Goal: Task Accomplishment & Management: Use online tool/utility

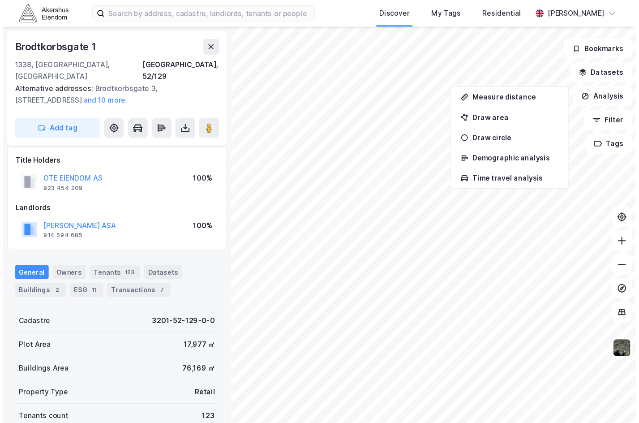
scroll to position [11, 0]
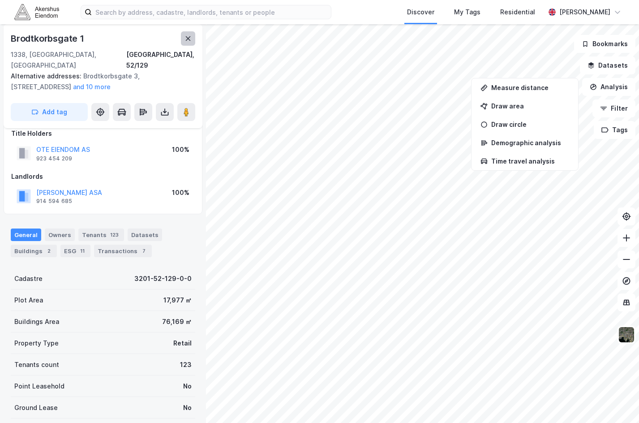
click at [189, 39] on icon at bounding box center [188, 38] width 5 height 4
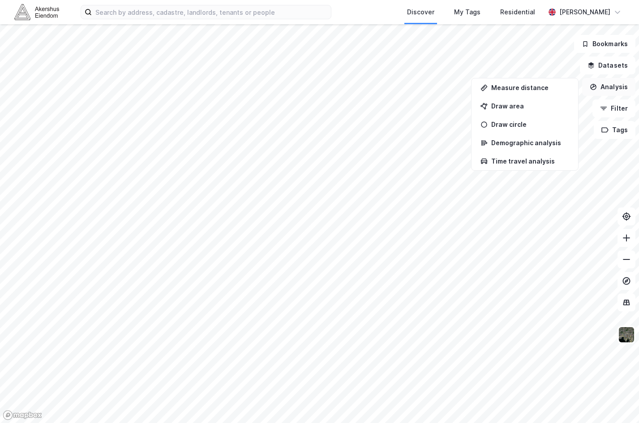
click at [572, 83] on button "Analysis" at bounding box center [608, 87] width 53 height 18
click at [572, 304] on icon at bounding box center [626, 302] width 9 height 9
click at [572, 338] on img at bounding box center [626, 334] width 17 height 17
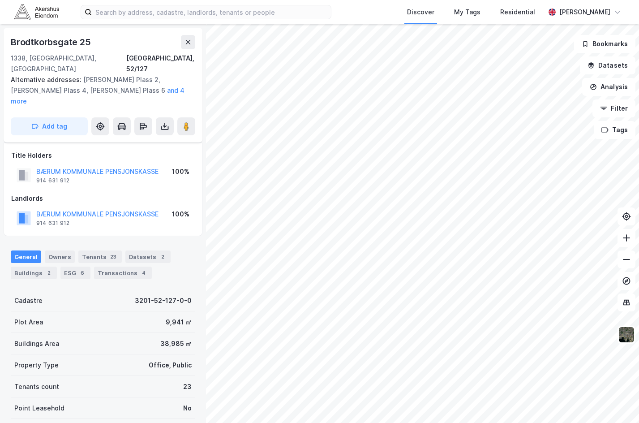
scroll to position [11, 0]
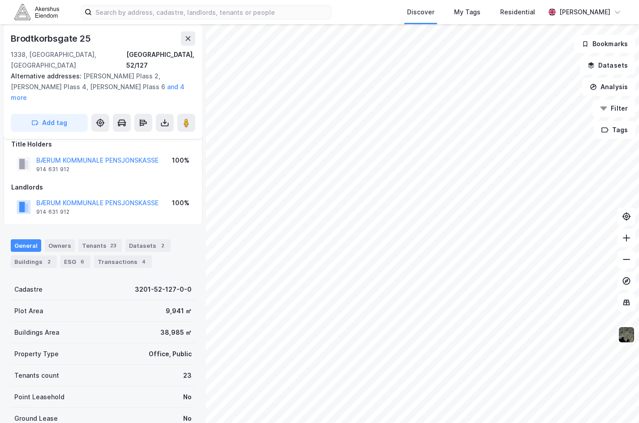
click at [124, 45] on div "Brodtkorbsgate 25" at bounding box center [103, 38] width 184 height 14
click at [62, 114] on button "Add tag" at bounding box center [49, 123] width 77 height 18
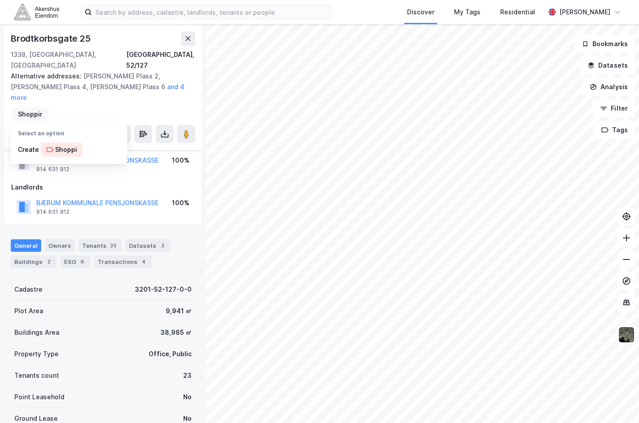
scroll to position [0, 4]
type input "Shopping"
click at [138, 84] on div "[STREET_ADDRESS], 52/127 Alternative addresses: [PERSON_NAME][STREET_ADDRESS], …" at bounding box center [103, 87] width 199 height 126
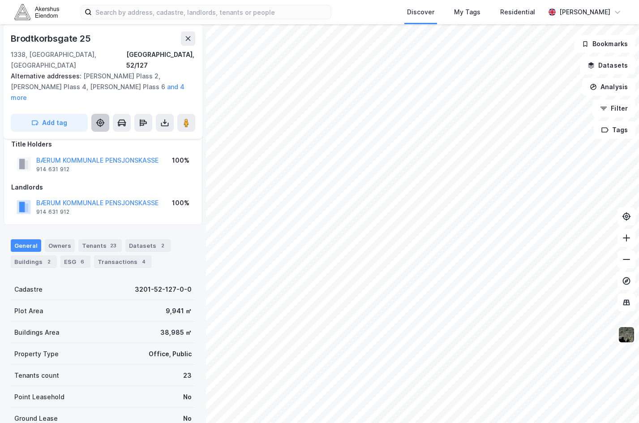
click at [101, 118] on icon at bounding box center [100, 122] width 9 height 9
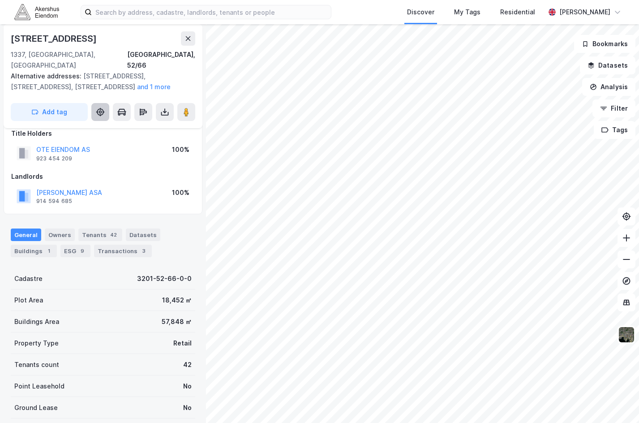
click at [105, 105] on button at bounding box center [100, 112] width 18 height 18
click at [68, 105] on button "Add tag" at bounding box center [49, 112] width 77 height 18
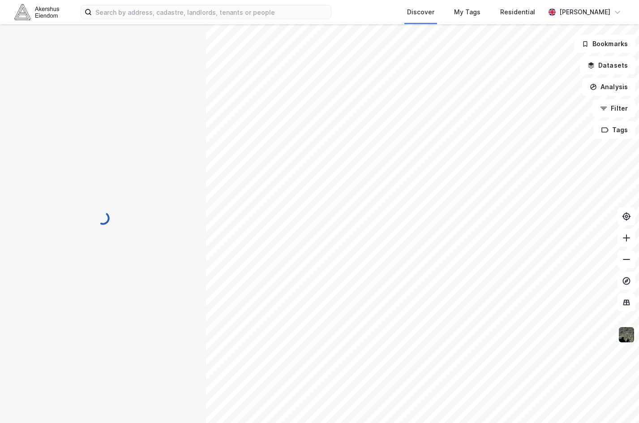
scroll to position [11, 0]
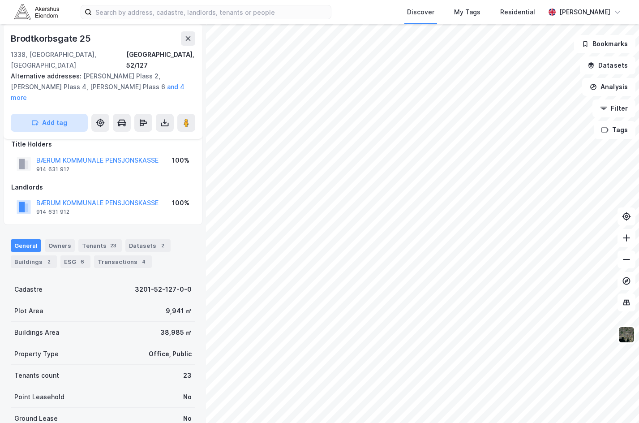
click at [53, 114] on button "Add tag" at bounding box center [49, 123] width 77 height 18
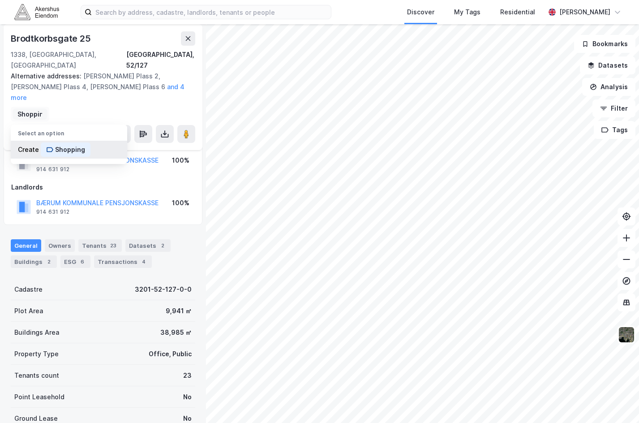
scroll to position [0, 4]
type input "Shopping"
click at [56, 144] on div "Shopping" at bounding box center [70, 149] width 30 height 11
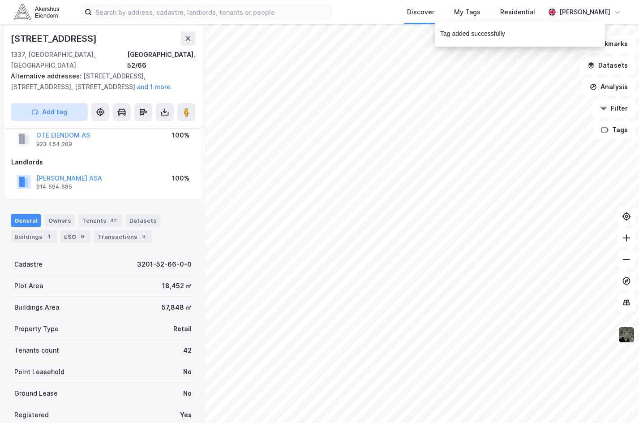
click at [49, 103] on button "Add tag" at bounding box center [49, 112] width 77 height 18
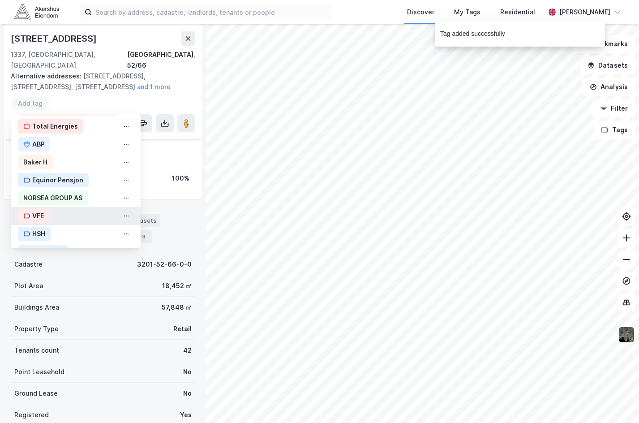
scroll to position [48, 0]
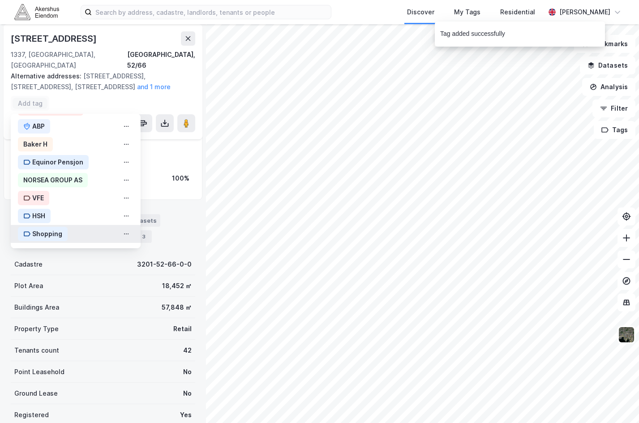
drag, startPoint x: 44, startPoint y: 222, endPoint x: 51, endPoint y: 222, distance: 6.7
click at [45, 228] on div "Shopping" at bounding box center [47, 233] width 30 height 11
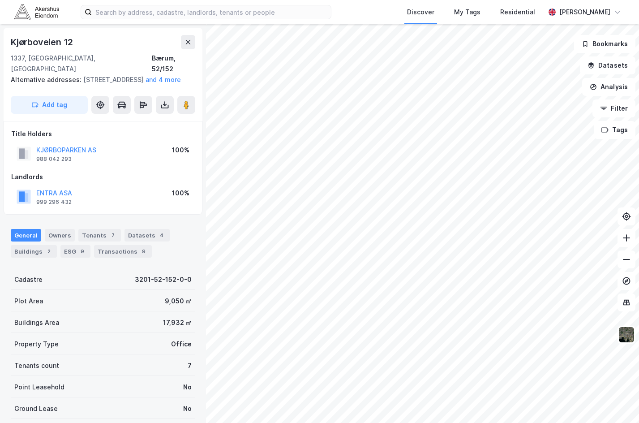
scroll to position [1, 0]
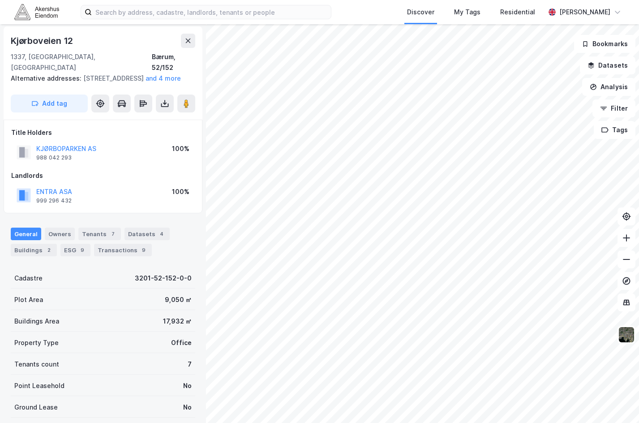
scroll to position [1, 0]
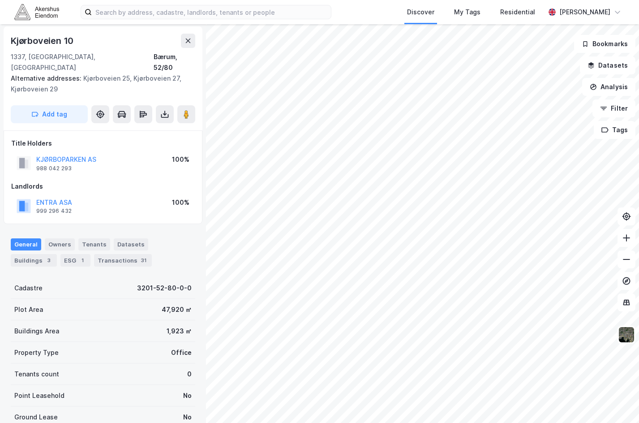
drag, startPoint x: 122, startPoint y: 89, endPoint x: 115, endPoint y: 90, distance: 7.8
click at [122, 88] on div "Kjørboveien 10 1337, [GEOGRAPHIC_DATA], [GEOGRAPHIC_DATA], 52/80 Alternative ad…" at bounding box center [103, 78] width 199 height 104
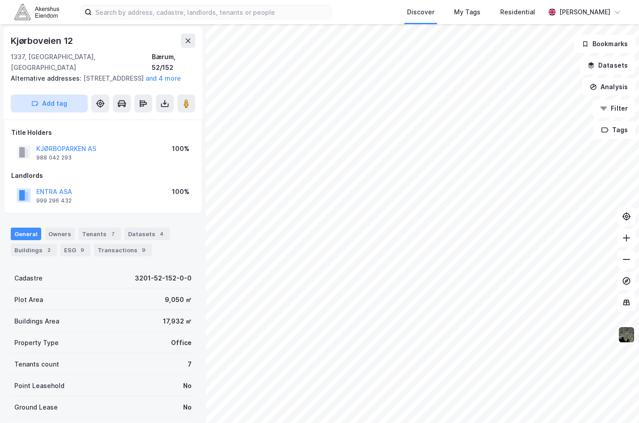
click at [73, 111] on button "Add tag" at bounding box center [49, 103] width 77 height 18
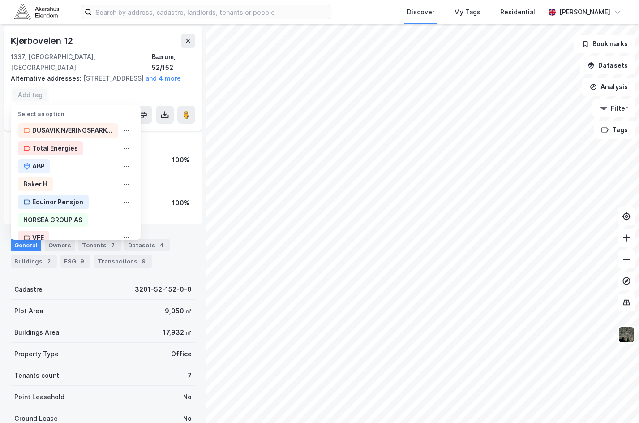
scroll to position [13, 0]
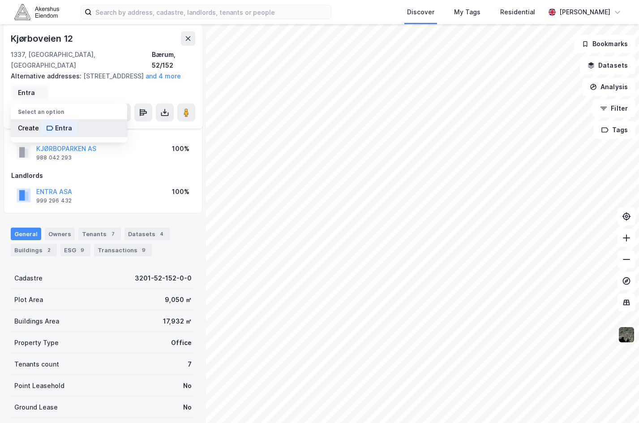
type input "Entra"
click at [55, 126] on div "Entra" at bounding box center [63, 128] width 17 height 11
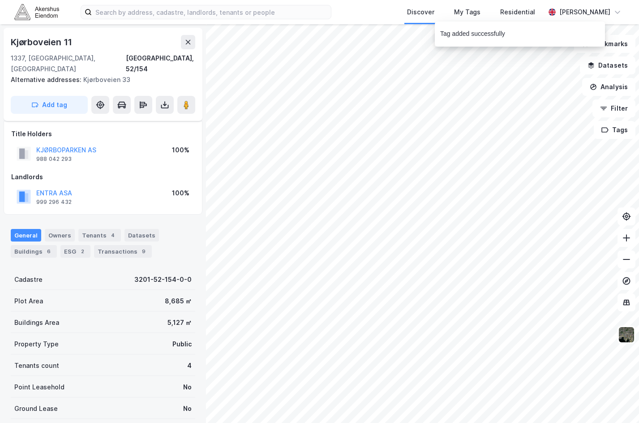
scroll to position [16, 0]
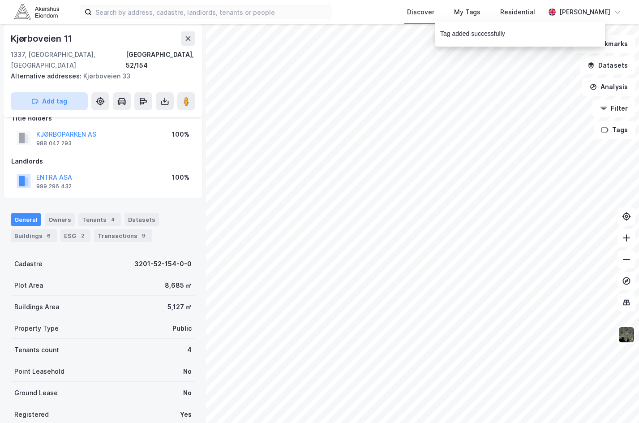
click at [68, 94] on button "Add tag" at bounding box center [49, 101] width 77 height 18
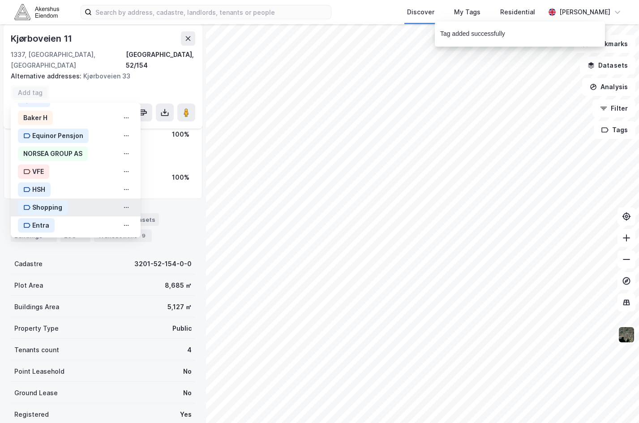
scroll to position [66, 0]
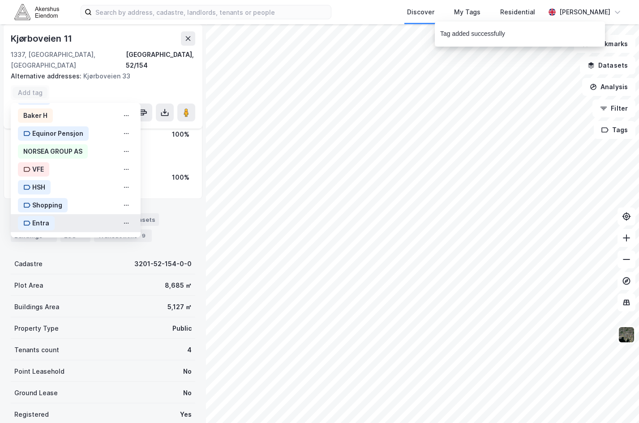
click at [44, 218] on div "Entra" at bounding box center [40, 223] width 17 height 11
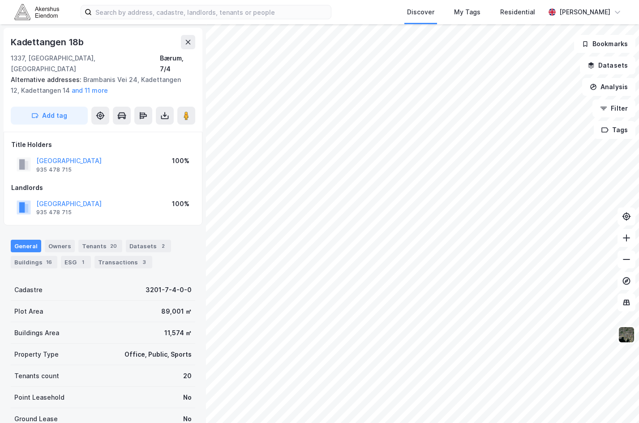
scroll to position [0, 0]
click at [70, 108] on button "Add tag" at bounding box center [49, 115] width 77 height 18
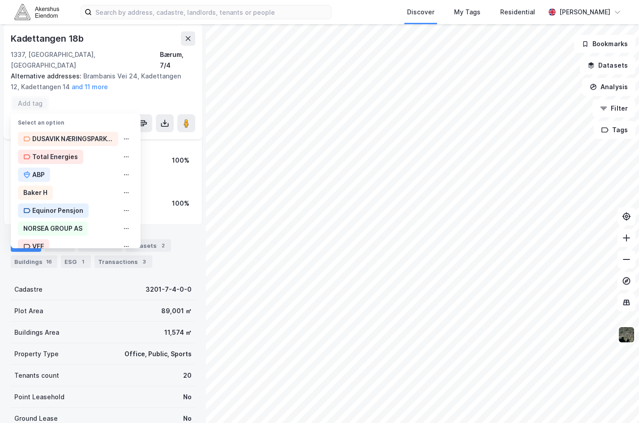
click at [79, 114] on div "Select an option" at bounding box center [69, 120] width 116 height 13
click at [40, 99] on input at bounding box center [30, 103] width 24 height 8
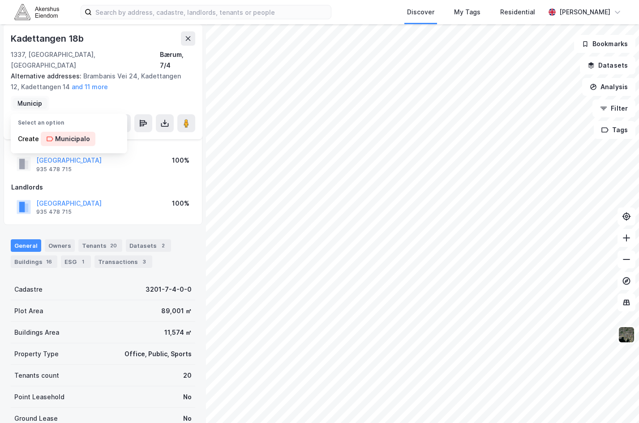
scroll to position [0, 0]
type input "M"
drag, startPoint x: 40, startPoint y: 91, endPoint x: -19, endPoint y: 92, distance: 59.1
click at [0, 92] on html "Discover My Tags Residential [PERSON_NAME] [GEOGRAPHIC_DATA] 18b 1337, [GEOGRAP…" at bounding box center [319, 211] width 639 height 423
type input "Municipality"
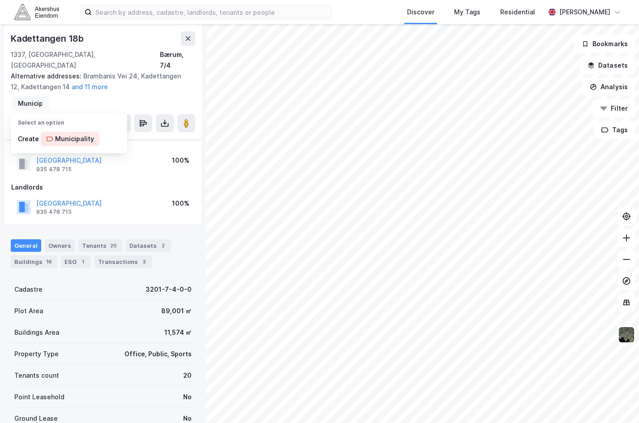
click at [54, 92] on div "Kadettangen 18b 1337, [STREET_ADDRESS] Alternative addresses: Brambanis Vei 24,…" at bounding box center [103, 81] width 199 height 115
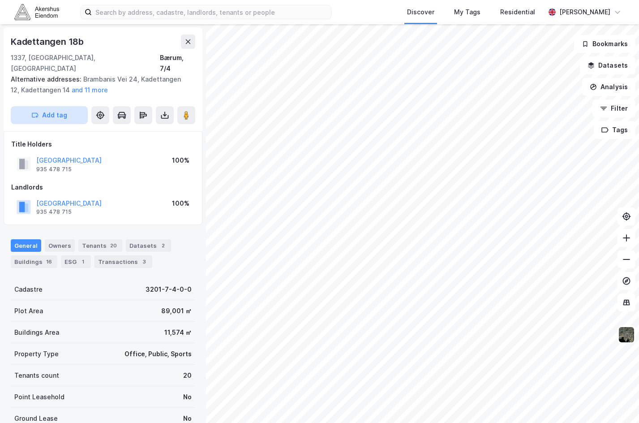
click at [52, 106] on button "Add tag" at bounding box center [49, 115] width 77 height 18
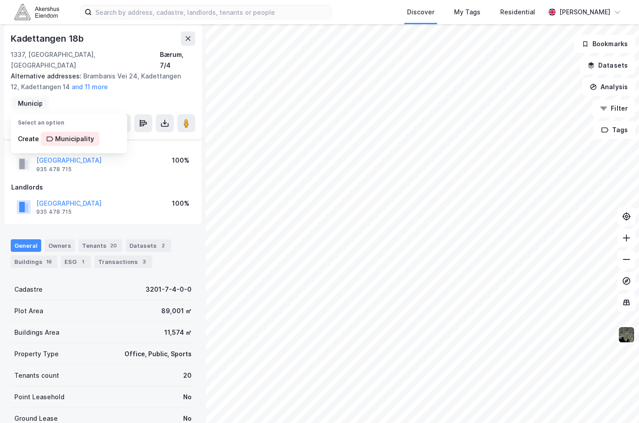
scroll to position [0, 14]
click at [34, 99] on input "Municipality" at bounding box center [30, 103] width 24 height 8
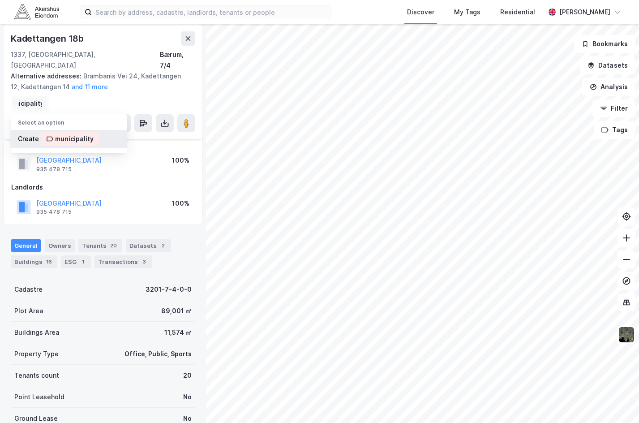
type input "municipality"
click at [31, 130] on div "Create municipality" at bounding box center [69, 139] width 116 height 18
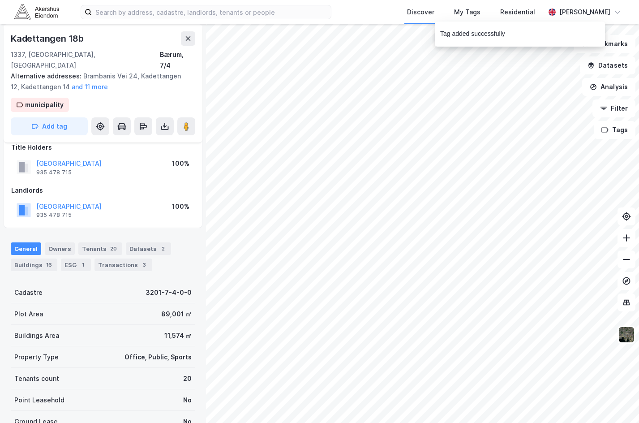
scroll to position [15, 0]
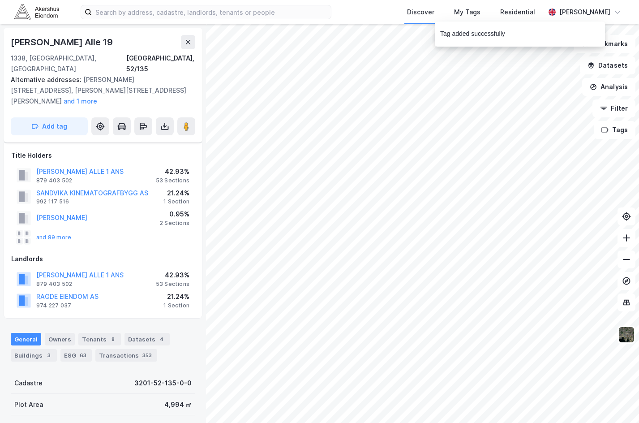
scroll to position [15, 0]
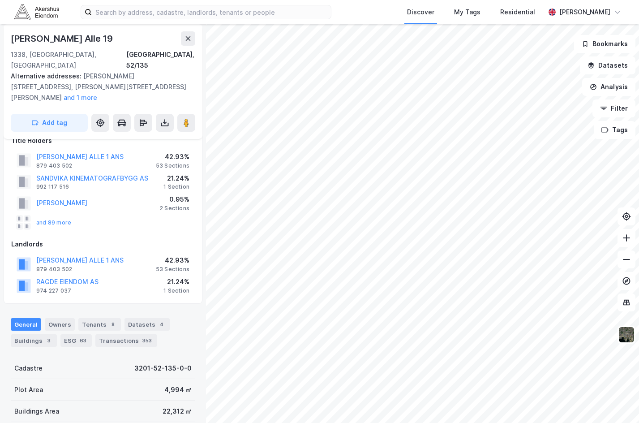
scroll to position [15, 0]
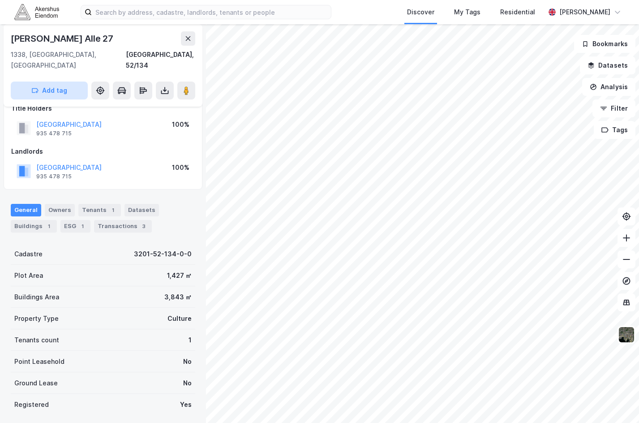
click at [60, 85] on button "Add tag" at bounding box center [49, 90] width 77 height 18
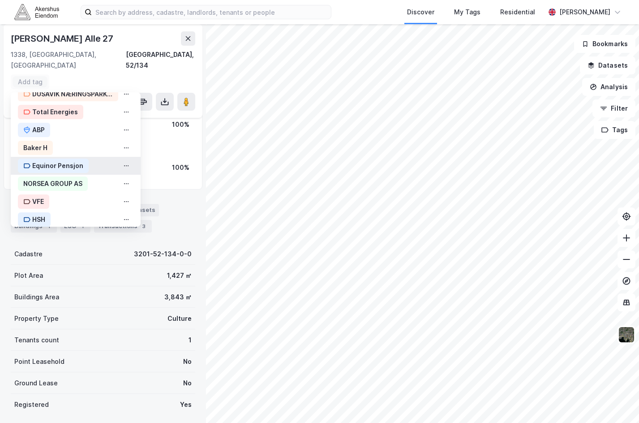
scroll to position [84, 0]
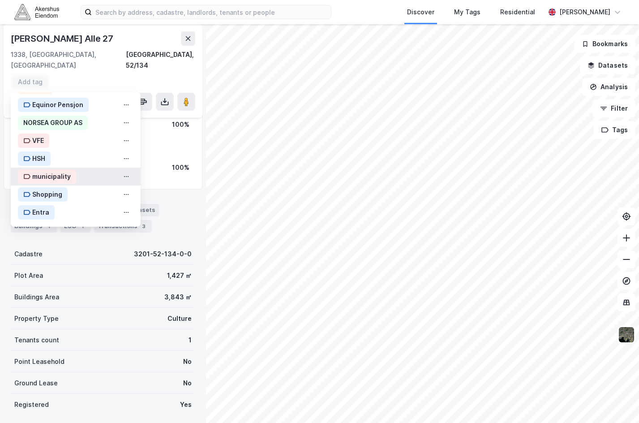
click at [49, 171] on div "municipality" at bounding box center [51, 176] width 38 height 11
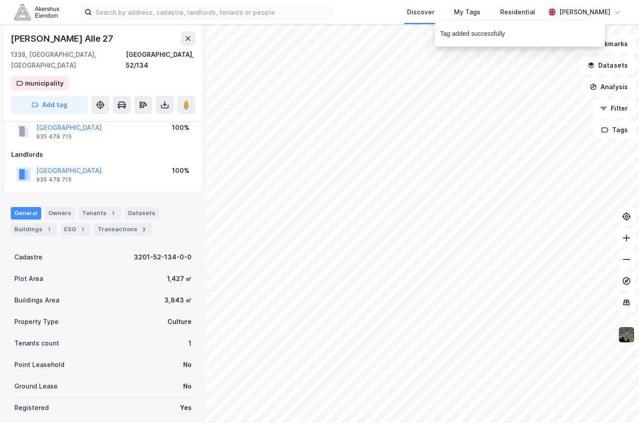
scroll to position [29, 0]
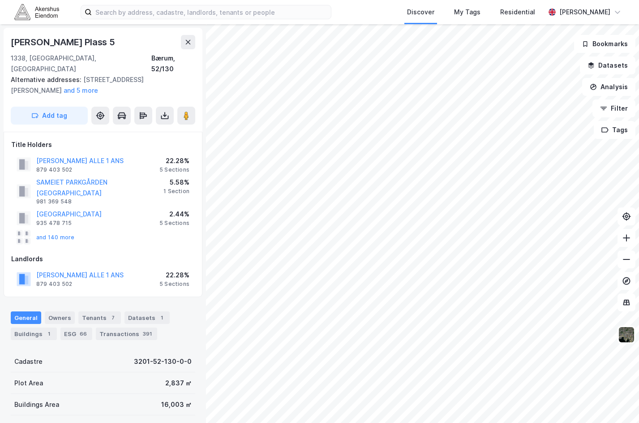
click at [85, 139] on div "Title Holders" at bounding box center [103, 144] width 184 height 11
click at [61, 107] on button "Add tag" at bounding box center [49, 116] width 77 height 18
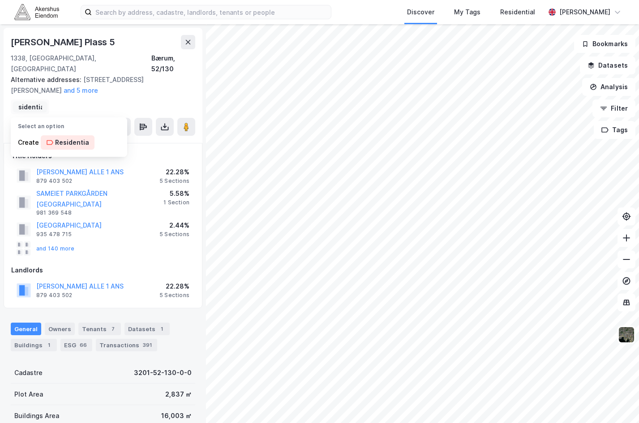
scroll to position [0, 9]
type input "Residential"
click at [69, 137] on div "Residential" at bounding box center [73, 142] width 36 height 11
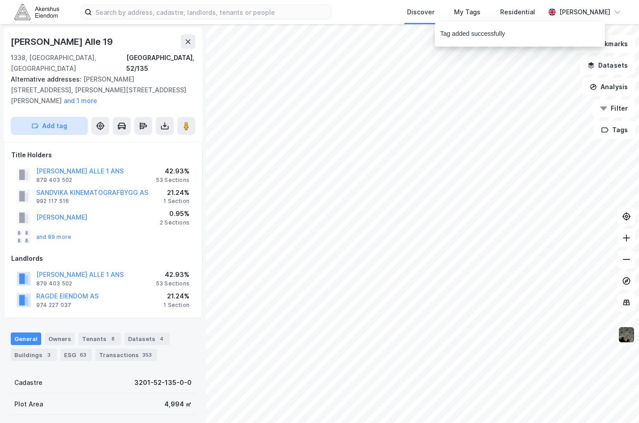
click at [66, 117] on button "Add tag" at bounding box center [49, 126] width 77 height 18
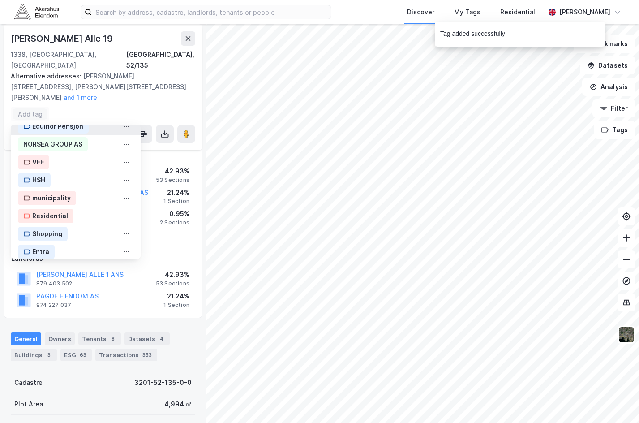
scroll to position [102, 0]
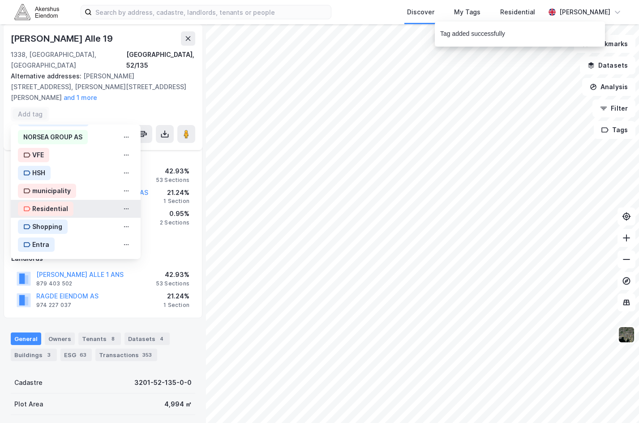
click at [61, 203] on div "Residential" at bounding box center [50, 208] width 36 height 11
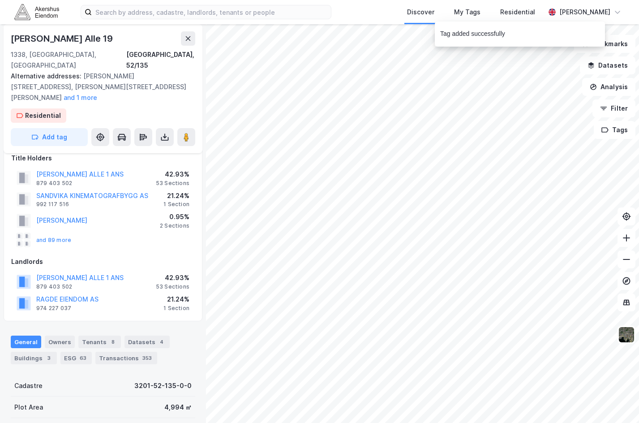
scroll to position [15, 0]
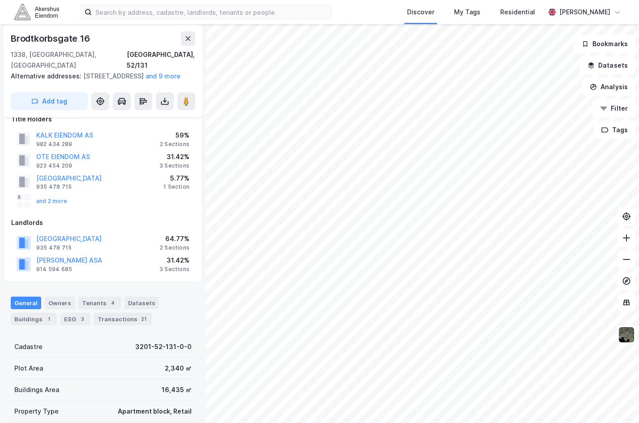
scroll to position [15, 0]
click at [65, 102] on button "Add tag" at bounding box center [49, 101] width 77 height 18
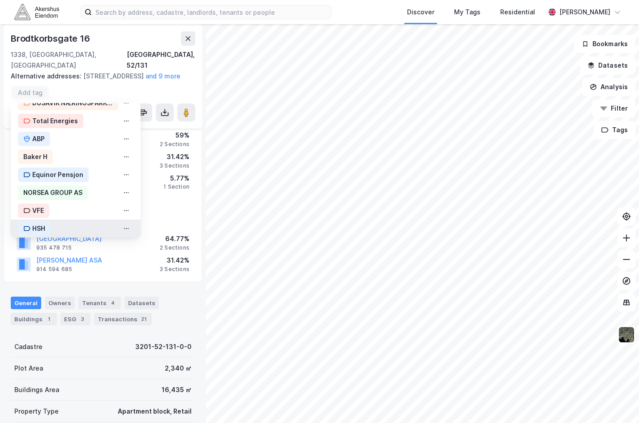
scroll to position [90, 0]
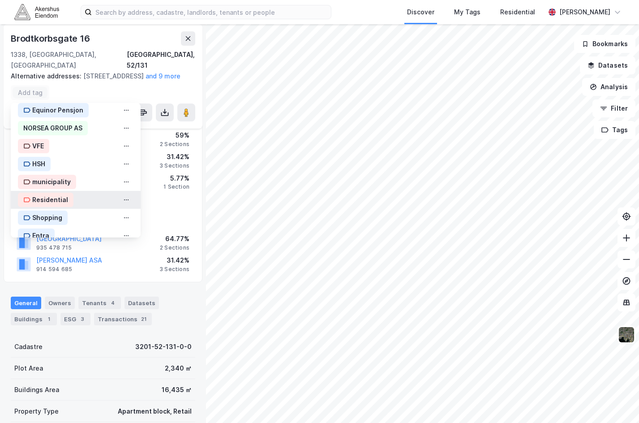
click at [63, 195] on div "Residential" at bounding box center [50, 199] width 36 height 11
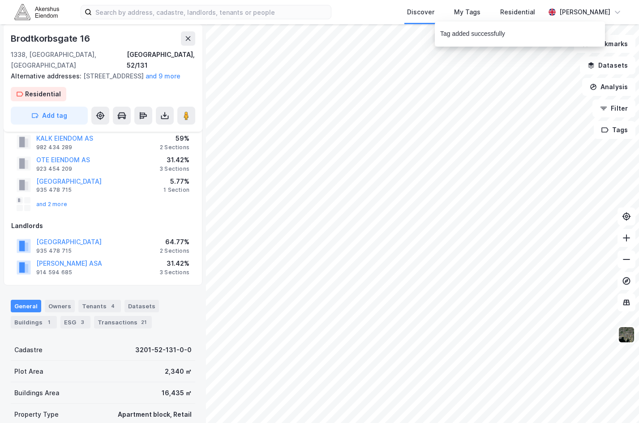
scroll to position [29, 0]
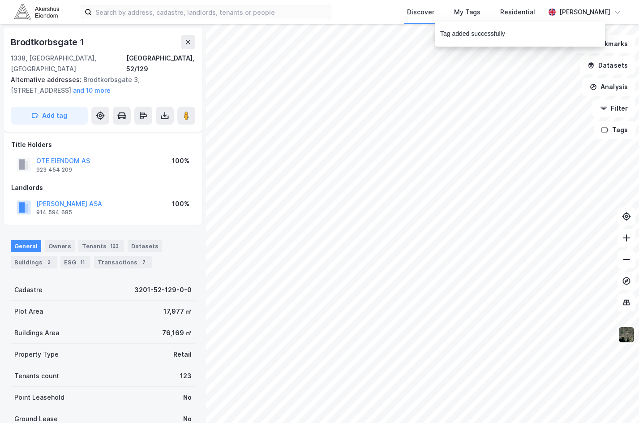
scroll to position [29, 0]
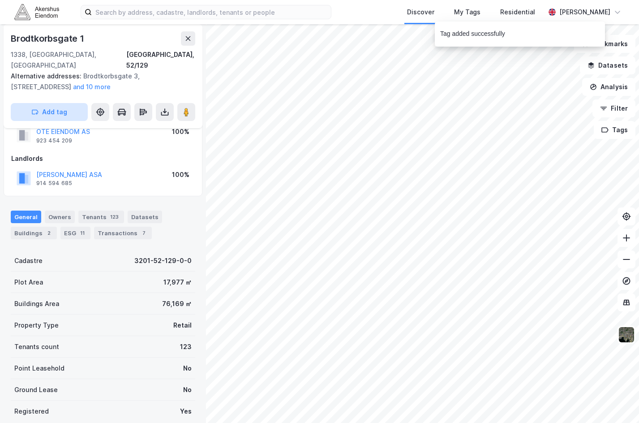
click at [54, 108] on button "Add tag" at bounding box center [49, 112] width 77 height 18
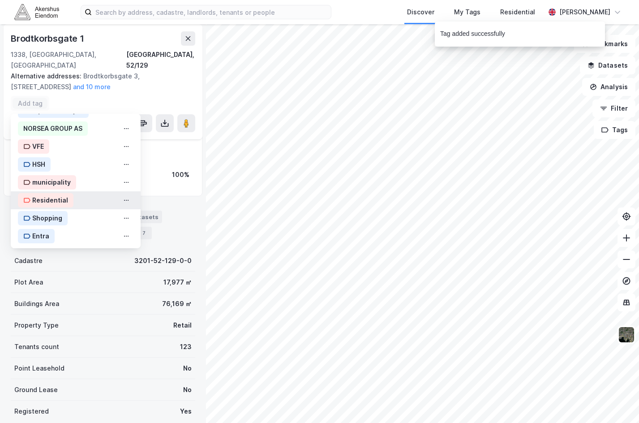
scroll to position [102, 0]
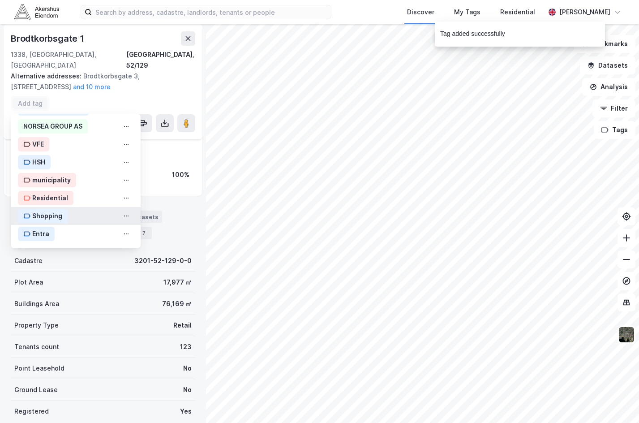
drag, startPoint x: 60, startPoint y: 200, endPoint x: 101, endPoint y: 205, distance: 40.6
click at [61, 210] on div "Shopping" at bounding box center [47, 215] width 30 height 11
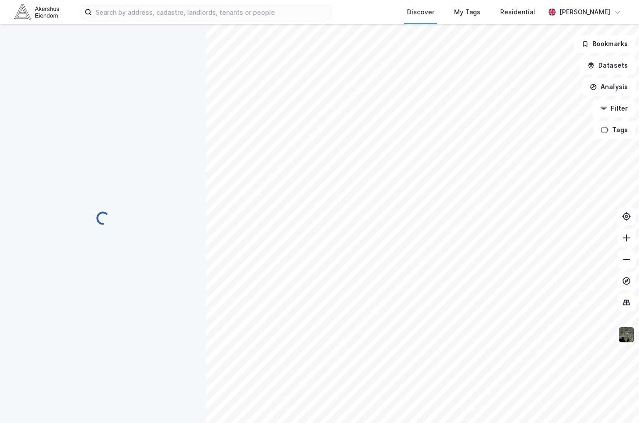
scroll to position [0, 0]
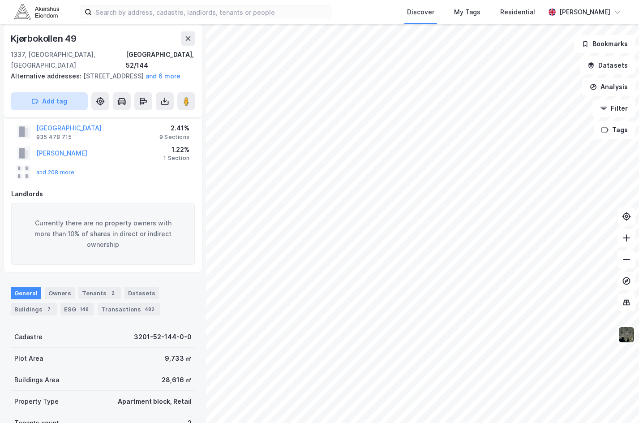
click at [54, 106] on button "Add tag" at bounding box center [49, 101] width 77 height 18
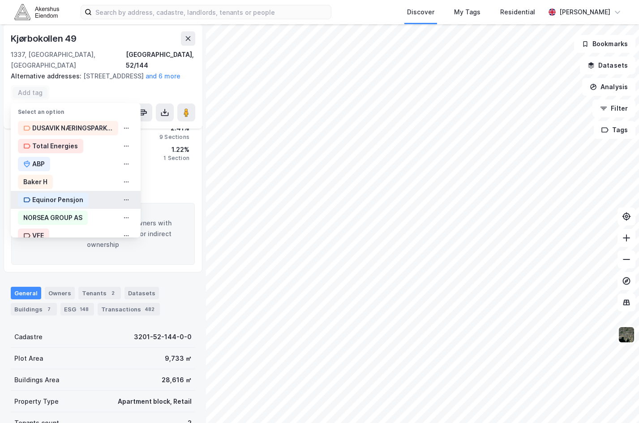
scroll to position [90, 0]
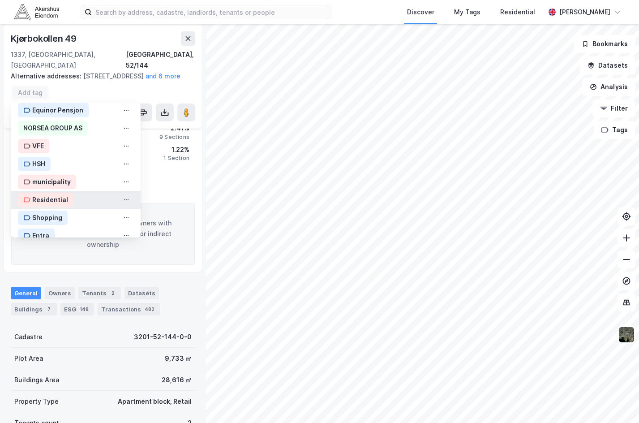
click at [66, 197] on div "Residential" at bounding box center [46, 199] width 56 height 14
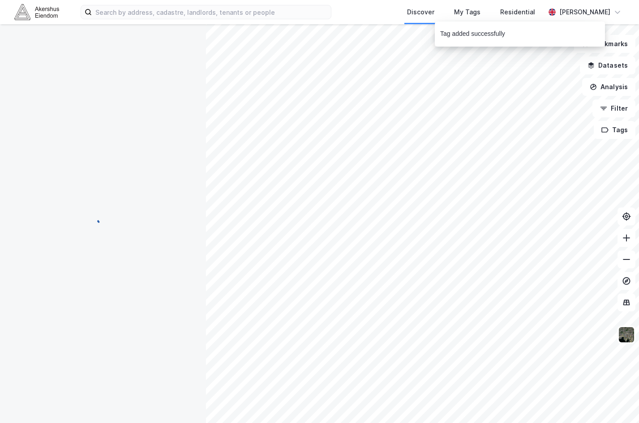
scroll to position [0, 0]
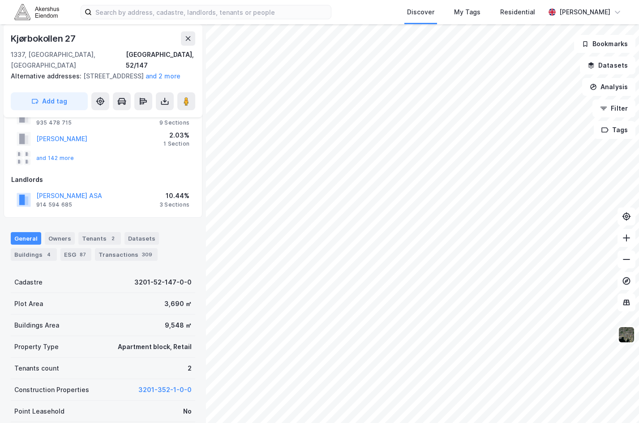
scroll to position [13, 0]
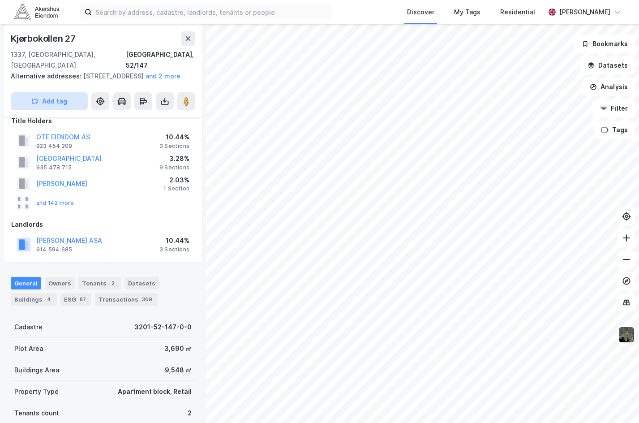
click at [60, 102] on button "Add tag" at bounding box center [49, 101] width 77 height 18
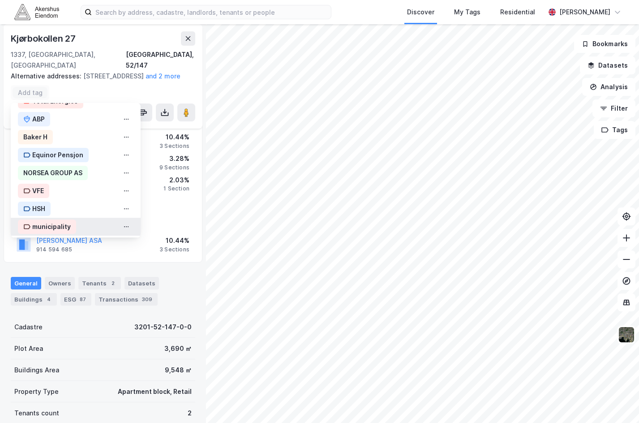
scroll to position [90, 0]
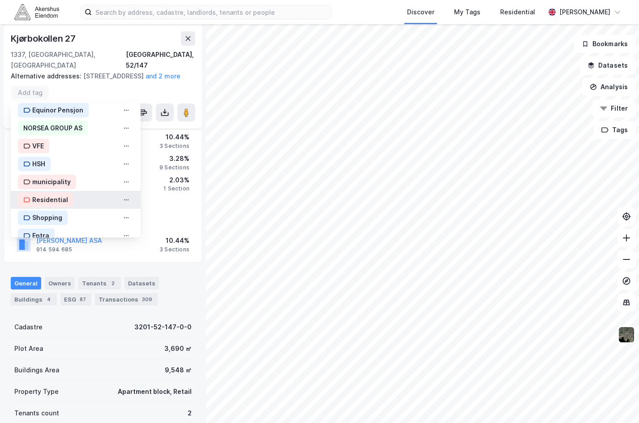
click at [62, 203] on div "Residential" at bounding box center [50, 199] width 36 height 11
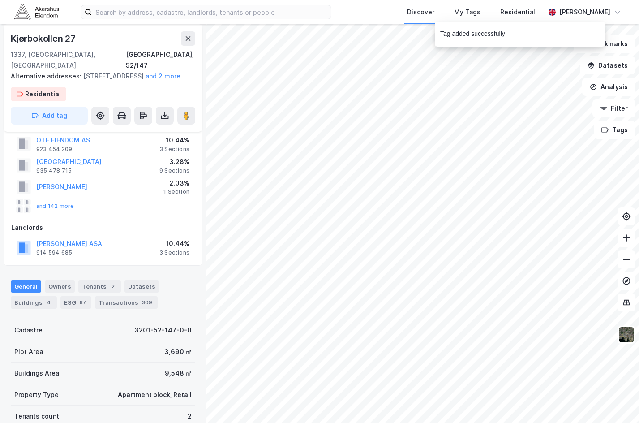
scroll to position [27, 0]
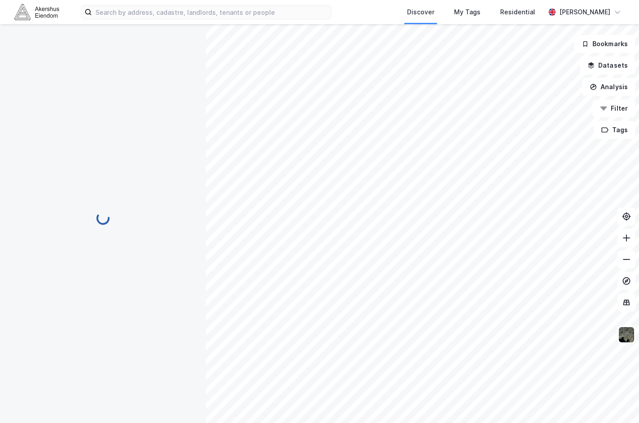
scroll to position [0, 0]
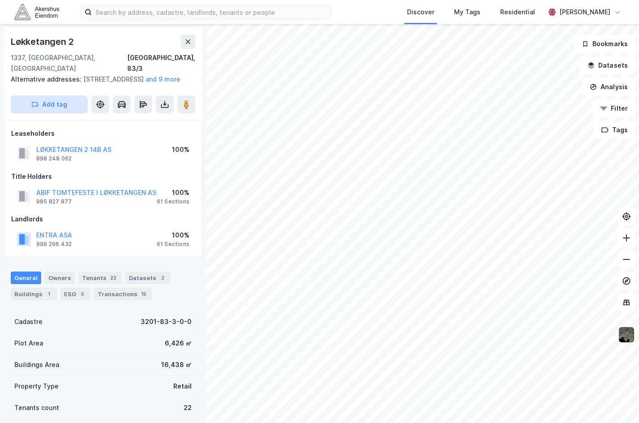
click at [47, 103] on button "Add tag" at bounding box center [49, 104] width 77 height 18
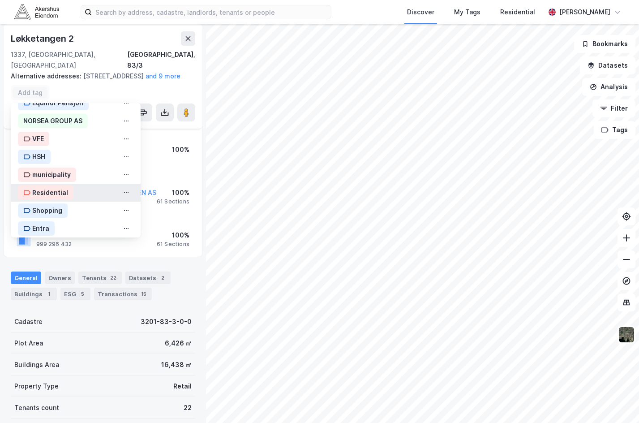
scroll to position [102, 0]
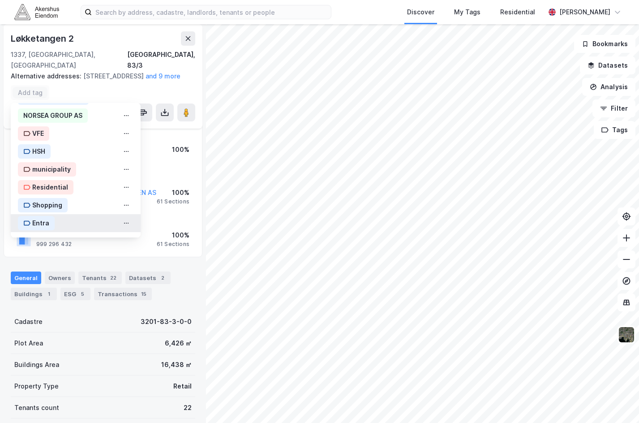
click at [51, 217] on div "Entra" at bounding box center [36, 223] width 37 height 14
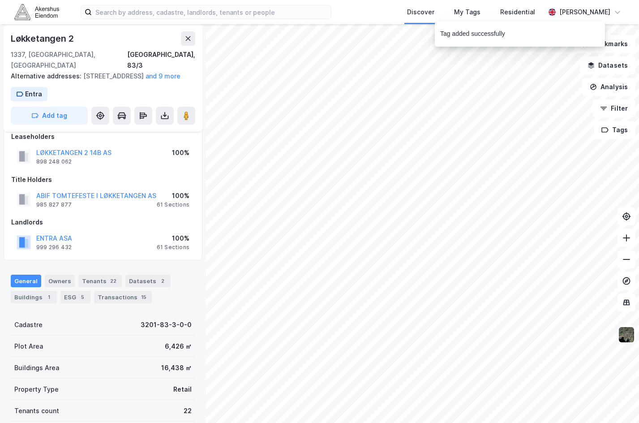
scroll to position [15, 0]
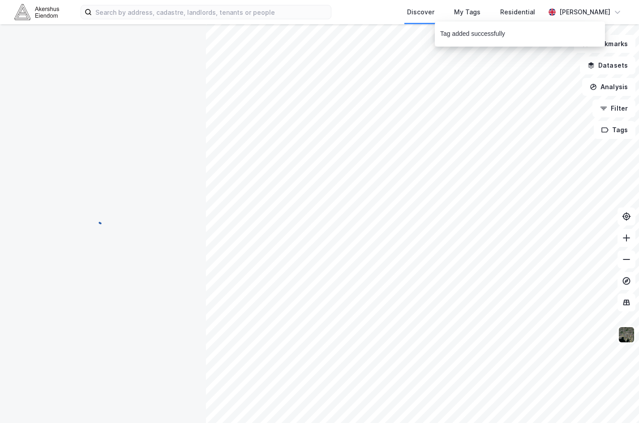
scroll to position [15, 0]
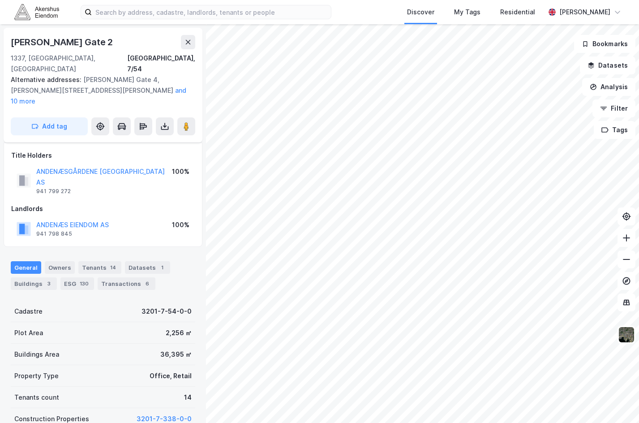
scroll to position [15, 0]
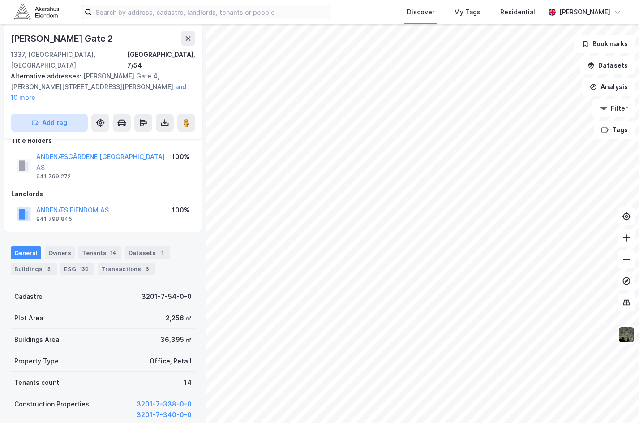
click at [44, 114] on button "Add tag" at bounding box center [49, 123] width 77 height 18
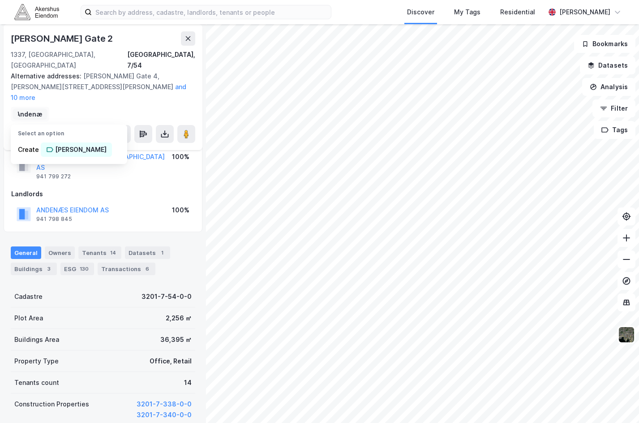
scroll to position [0, 4]
type input "[PERSON_NAME]"
click at [60, 144] on div "[PERSON_NAME]" at bounding box center [80, 149] width 51 height 11
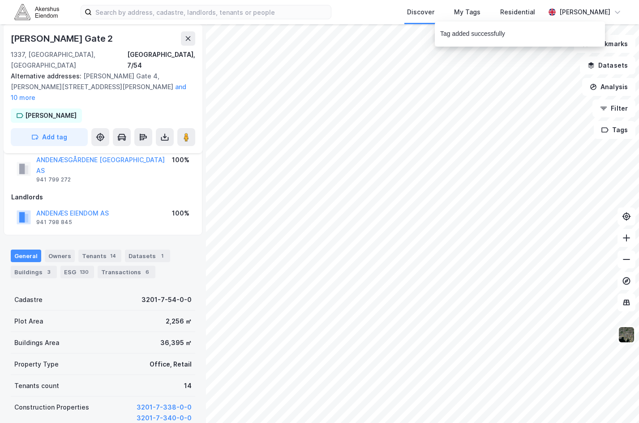
scroll to position [29, 0]
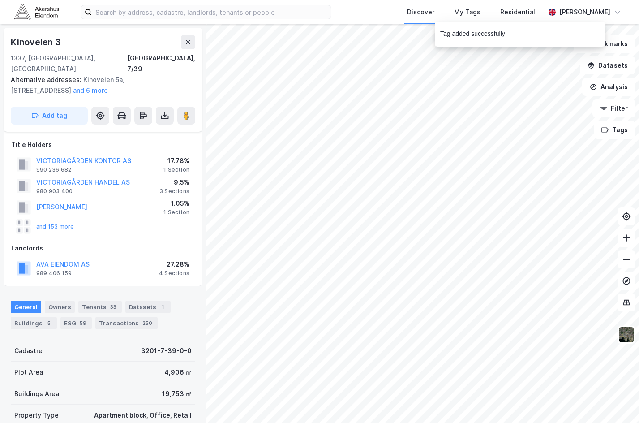
scroll to position [29, 0]
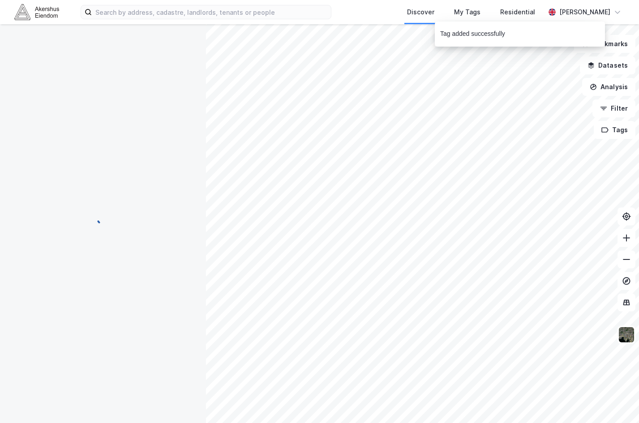
scroll to position [29, 0]
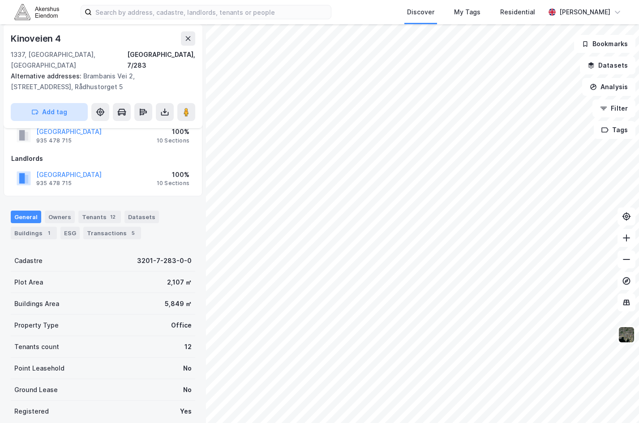
click at [45, 105] on button "Add tag" at bounding box center [49, 112] width 77 height 18
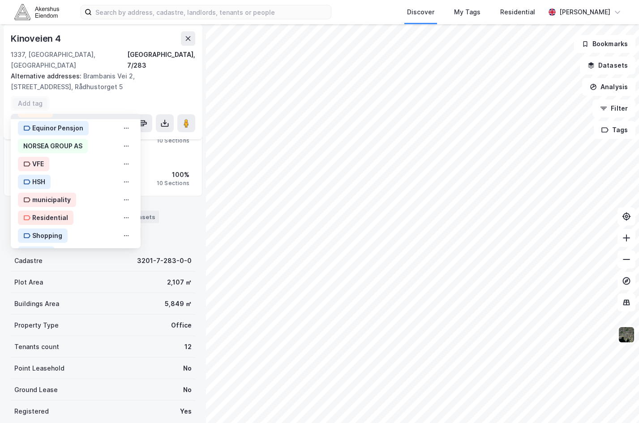
scroll to position [120, 0]
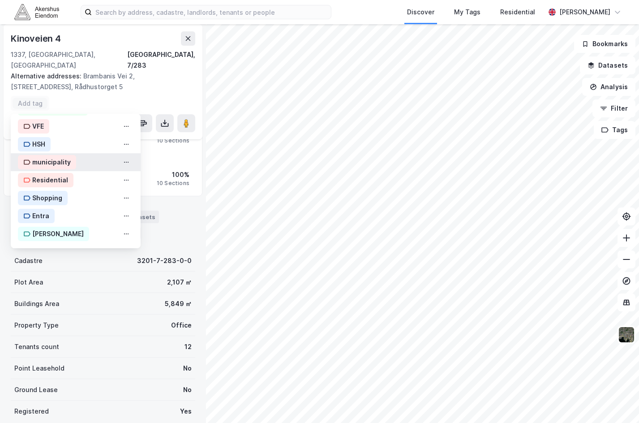
click at [56, 157] on div "municipality" at bounding box center [51, 162] width 38 height 11
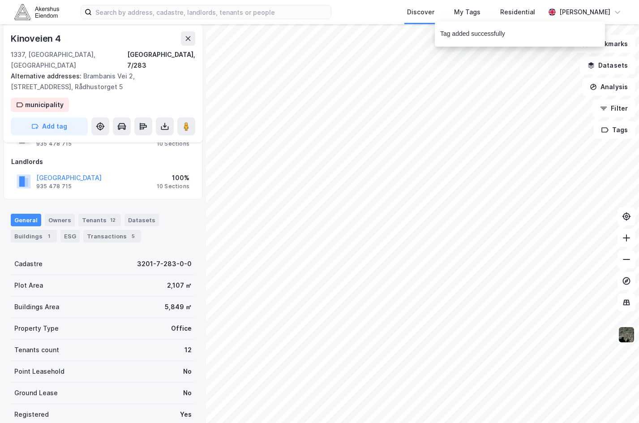
scroll to position [43, 0]
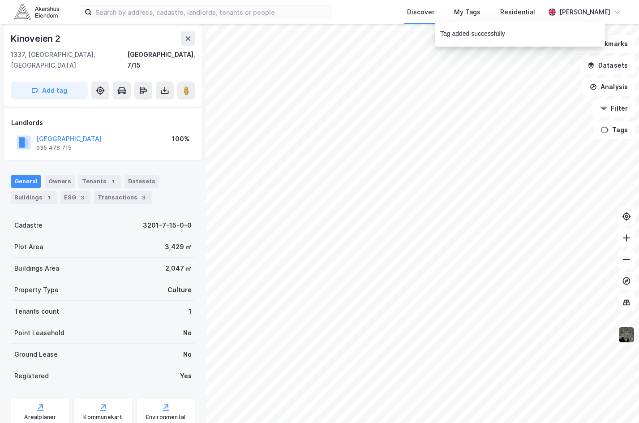
scroll to position [43, 0]
click at [54, 82] on button "Add tag" at bounding box center [49, 90] width 77 height 18
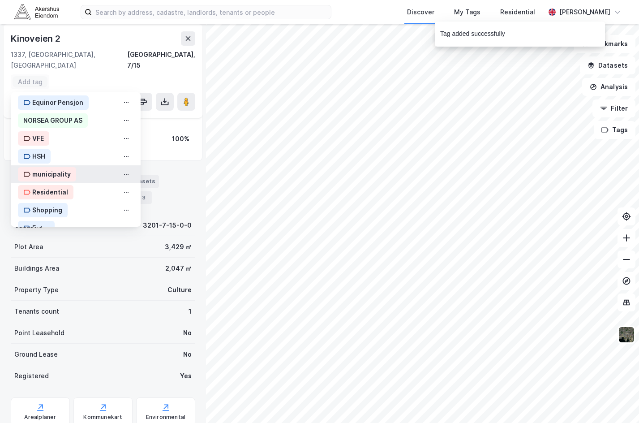
scroll to position [90, 0]
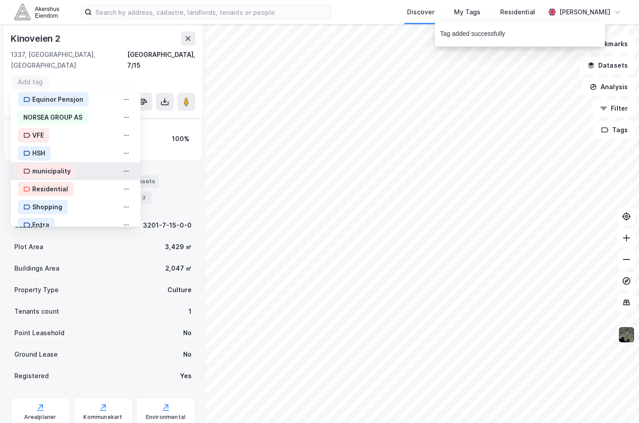
click at [52, 166] on div "municipality" at bounding box center [51, 171] width 38 height 11
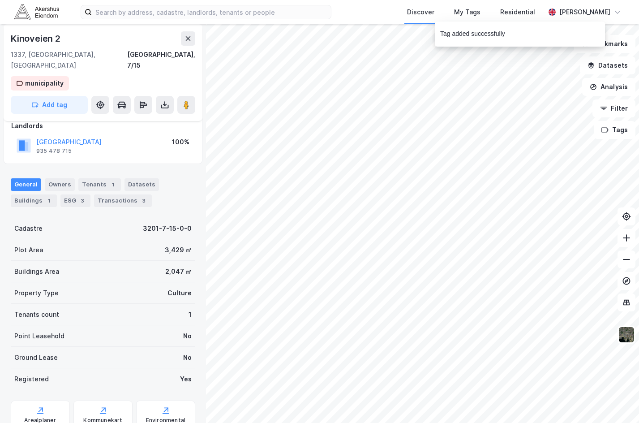
scroll to position [0, 0]
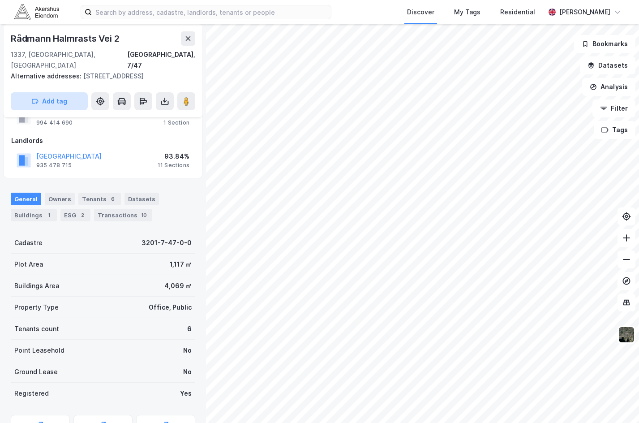
click at [51, 102] on button "Add tag" at bounding box center [49, 101] width 77 height 18
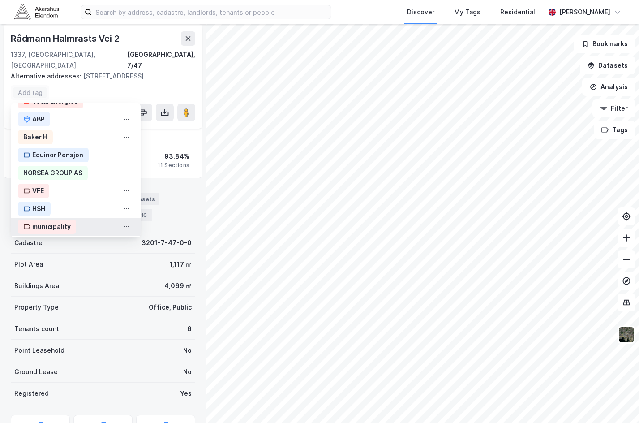
drag, startPoint x: 64, startPoint y: 223, endPoint x: 74, endPoint y: 225, distance: 9.6
click at [65, 223] on div "municipality" at bounding box center [51, 226] width 38 height 11
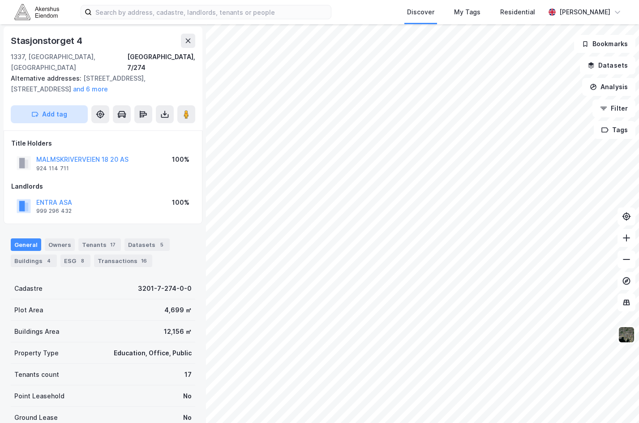
click at [50, 105] on button "Add tag" at bounding box center [49, 114] width 77 height 18
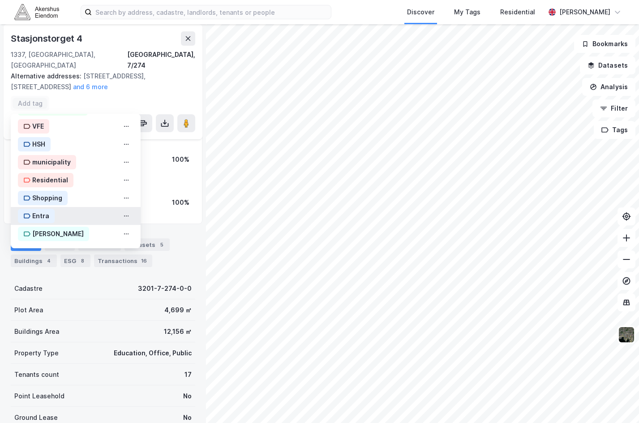
click at [42, 209] on div "Entra" at bounding box center [36, 216] width 37 height 14
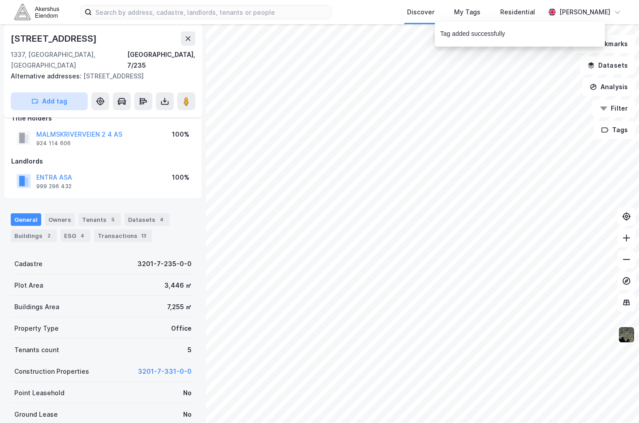
click at [37, 96] on button "Add tag" at bounding box center [49, 101] width 77 height 18
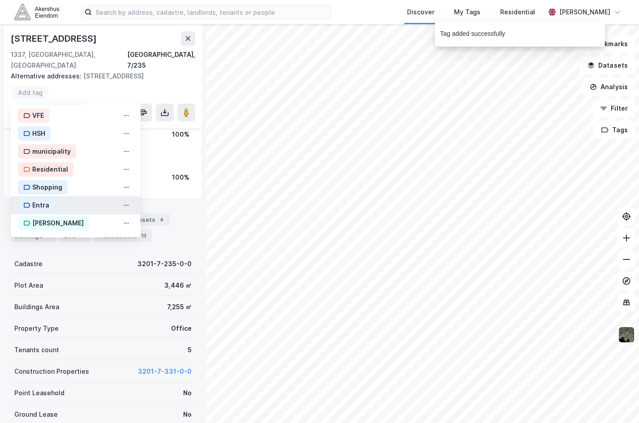
click at [61, 196] on div "Entra" at bounding box center [76, 205] width 130 height 18
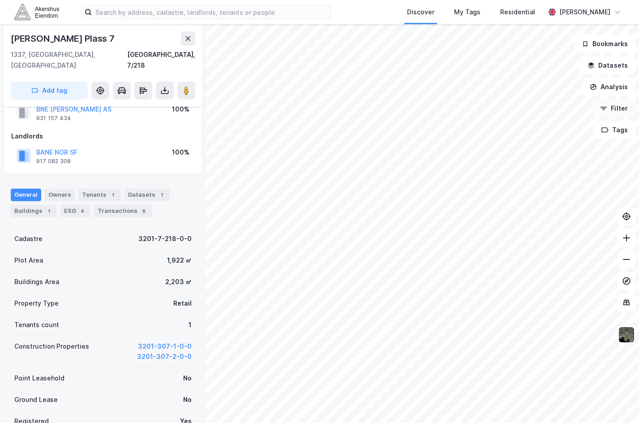
click at [572, 106] on button "Filter" at bounding box center [613, 108] width 43 height 18
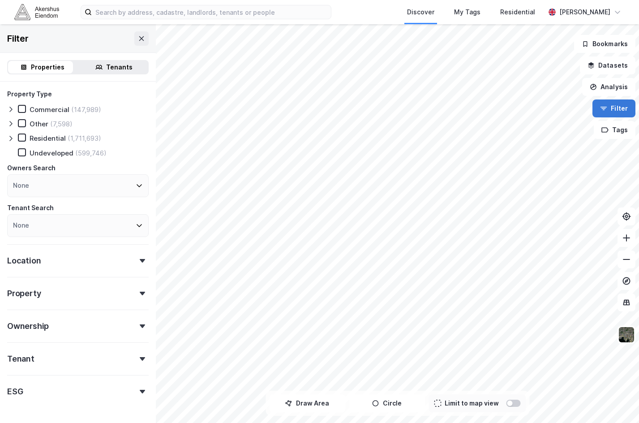
click at [572, 107] on button "Filter" at bounding box center [613, 108] width 43 height 18
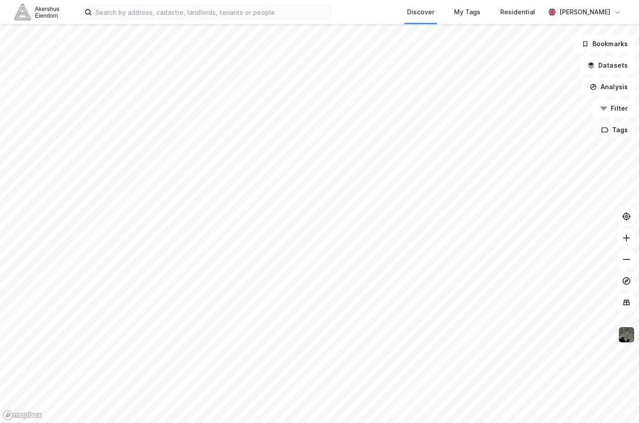
click at [572, 134] on button "Tags" at bounding box center [615, 130] width 42 height 18
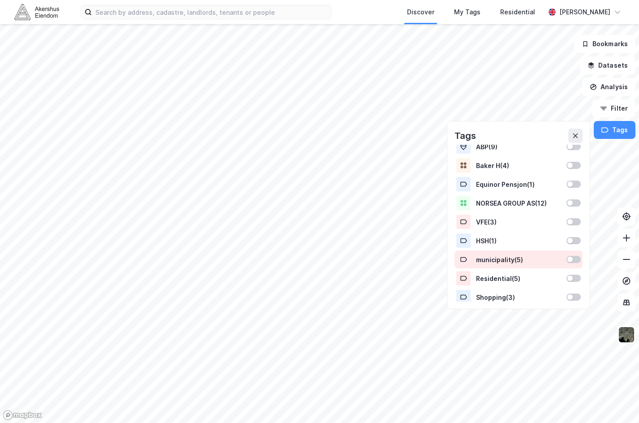
click at [530, 260] on div "municipality ( 5 )" at bounding box center [518, 260] width 85 height 8
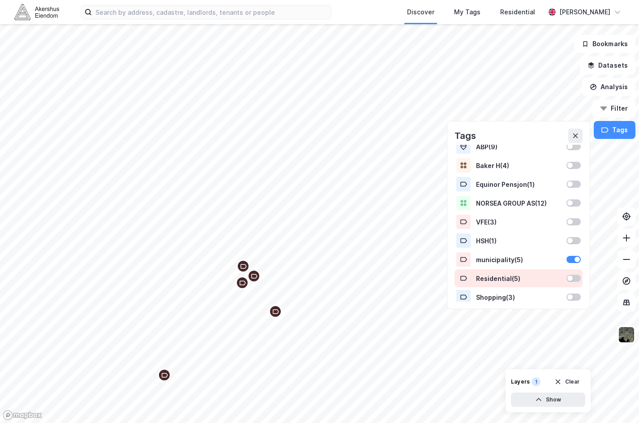
click at [568, 276] on div at bounding box center [573, 277] width 14 height 7
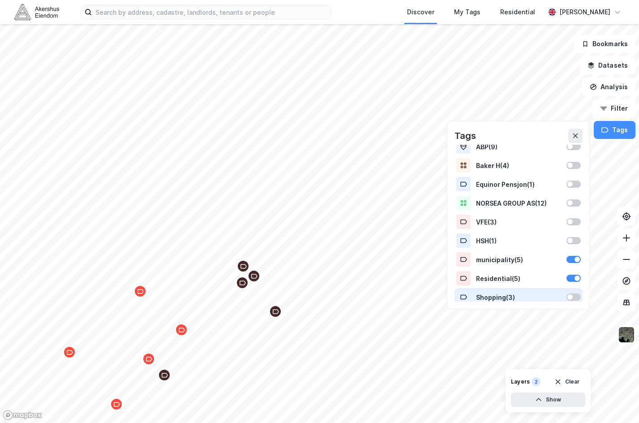
click at [571, 296] on div at bounding box center [573, 296] width 14 height 7
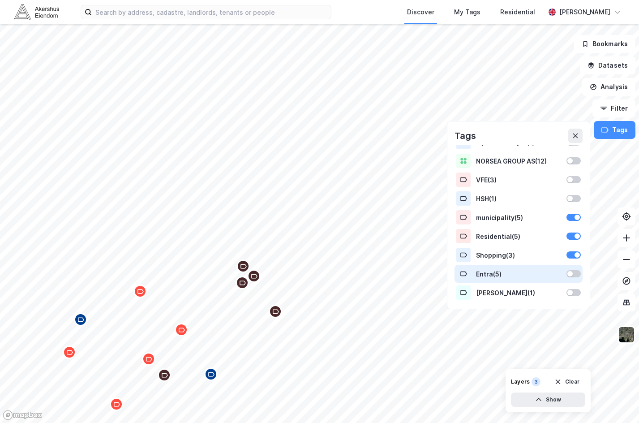
click at [569, 273] on div at bounding box center [573, 273] width 14 height 7
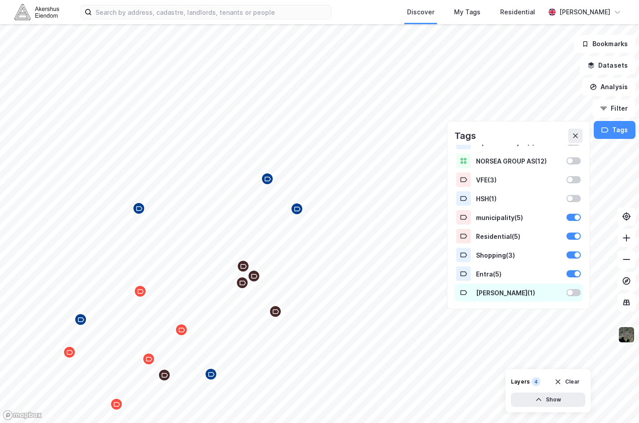
click at [569, 288] on div "Andenæs ( 1 )" at bounding box center [518, 292] width 128 height 18
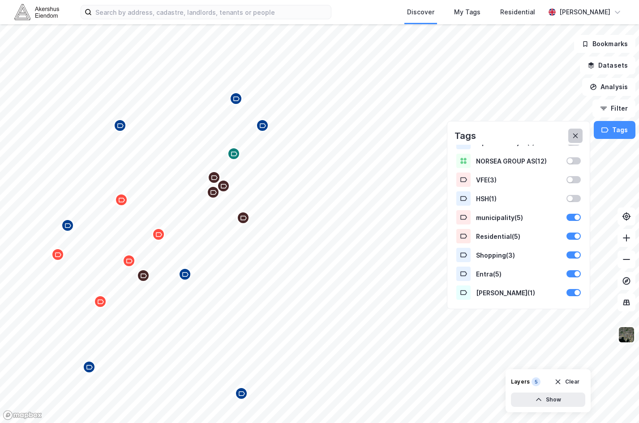
click at [572, 133] on icon at bounding box center [575, 135] width 7 height 7
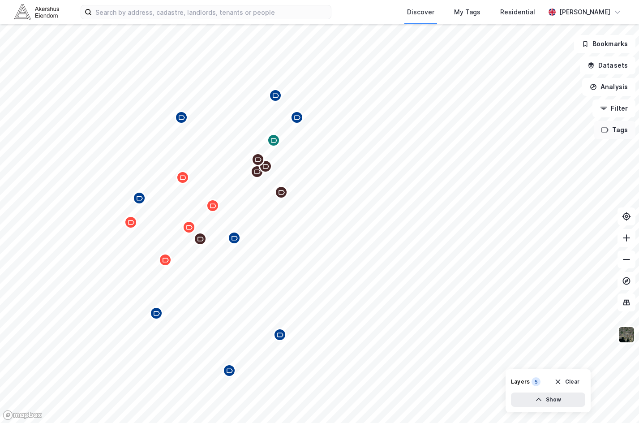
click at [572, 138] on button "Tags" at bounding box center [615, 130] width 42 height 18
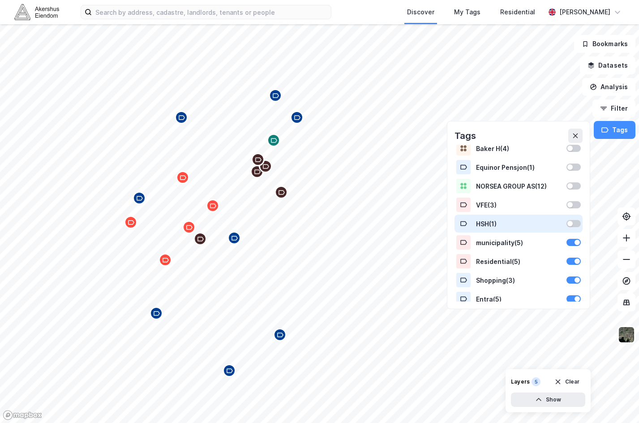
scroll to position [87, 0]
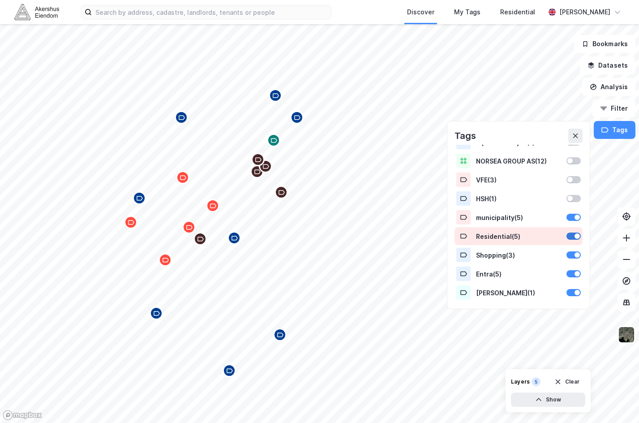
click at [566, 238] on div at bounding box center [573, 235] width 14 height 7
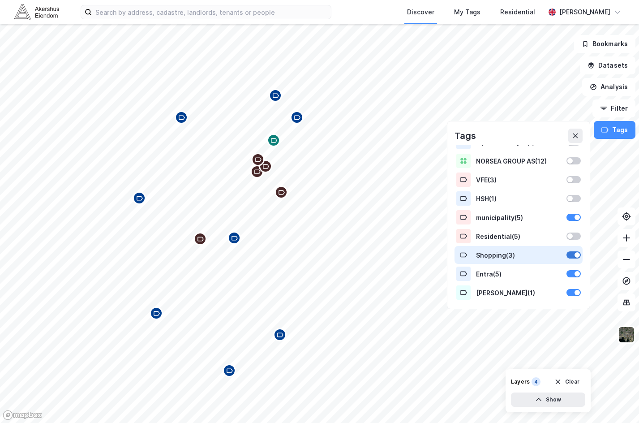
click at [567, 254] on div at bounding box center [573, 254] width 14 height 7
